Goal: Go to known website: Go to known website

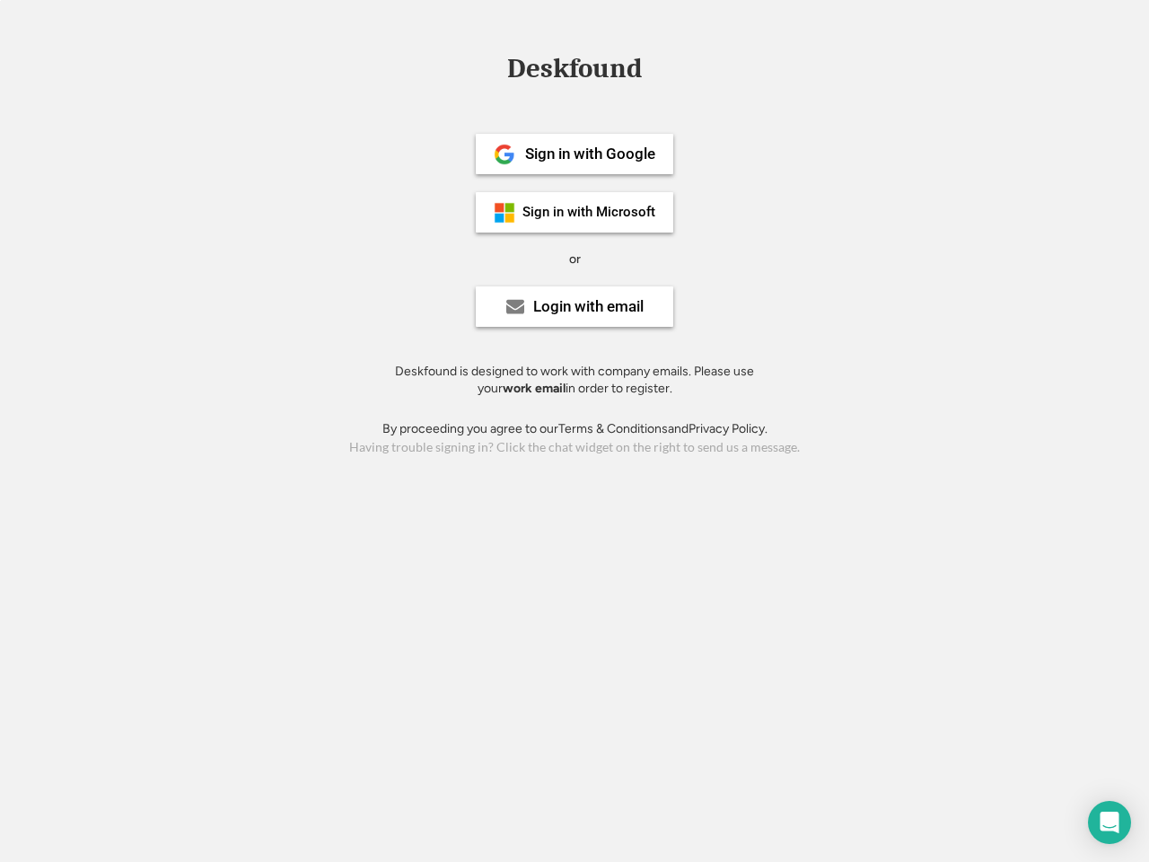
click at [575, 257] on div "or" at bounding box center [575, 259] width 12 height 18
click at [575, 72] on div "Deskfound" at bounding box center [574, 69] width 153 height 28
click at [491, 67] on div "Deskfound" at bounding box center [574, 72] width 1149 height 34
click at [575, 72] on div "Deskfound" at bounding box center [574, 69] width 153 height 28
click at [575, 259] on div "or" at bounding box center [575, 259] width 12 height 18
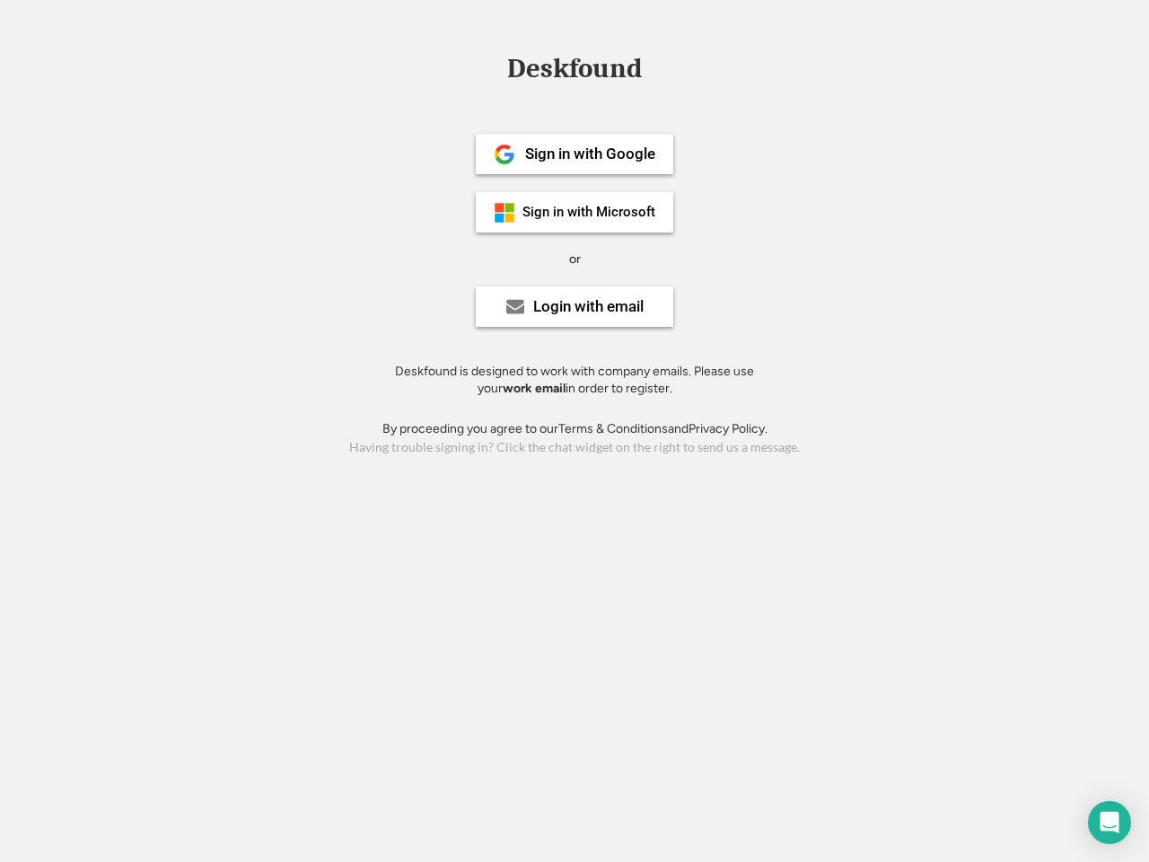
click at [575, 154] on div "Sign in with Google" at bounding box center [590, 153] width 130 height 15
click at [590, 154] on div "Sign in with Google" at bounding box center [590, 153] width 130 height 15
click at [505, 154] on img at bounding box center [505, 155] width 22 height 22
click at [575, 212] on div "Sign in with Microsoft" at bounding box center [588, 212] width 133 height 13
click at [590, 212] on div "Sign in with Microsoft" at bounding box center [588, 212] width 133 height 13
